Goal: Browse casually

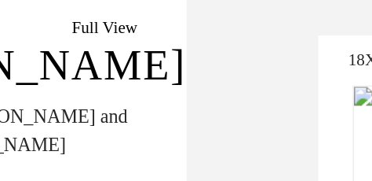
scroll to position [94, 0]
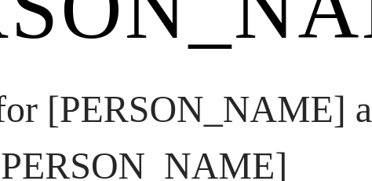
scroll to position [81, 0]
